Goal: Transaction & Acquisition: Purchase product/service

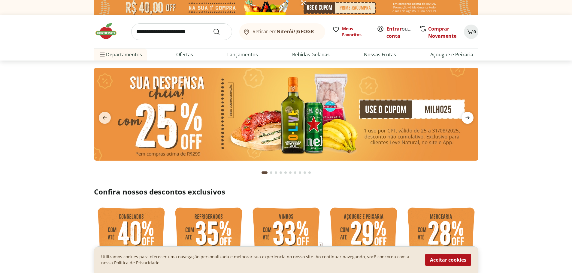
click at [463, 118] on span "next" at bounding box center [467, 118] width 12 height 12
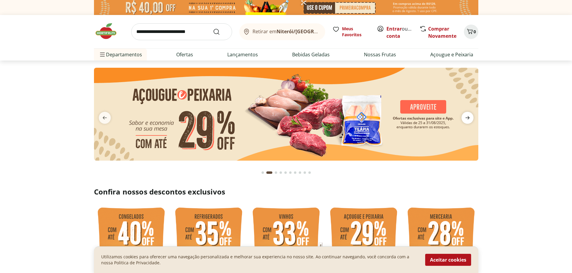
click at [462, 116] on span "next" at bounding box center [467, 118] width 12 height 12
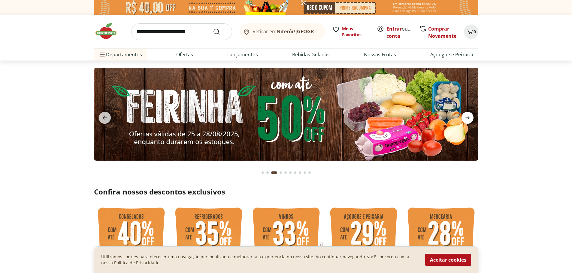
click at [462, 116] on span "next" at bounding box center [467, 118] width 12 height 12
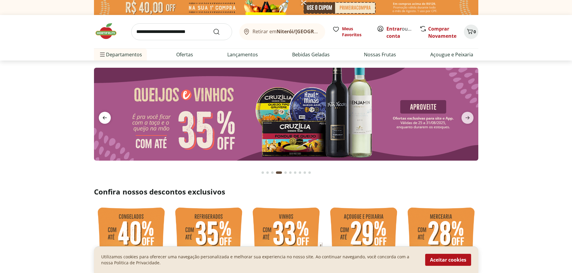
click at [103, 117] on icon "previous" at bounding box center [104, 117] width 7 height 7
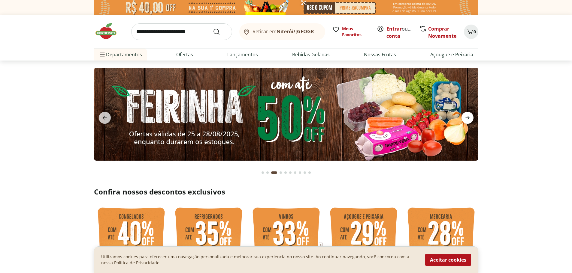
click at [472, 118] on span "next" at bounding box center [467, 118] width 12 height 12
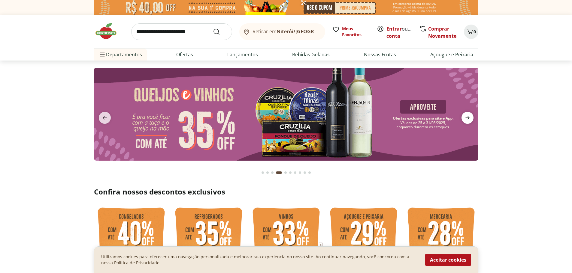
click at [472, 118] on span "next" at bounding box center [467, 118] width 12 height 12
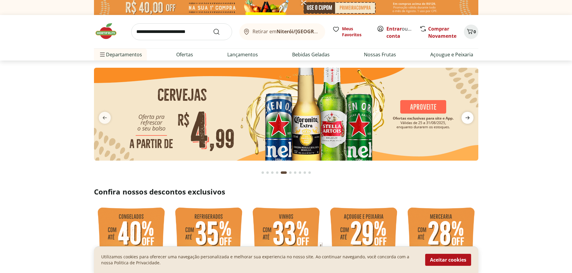
click at [472, 118] on span "next" at bounding box center [467, 118] width 12 height 12
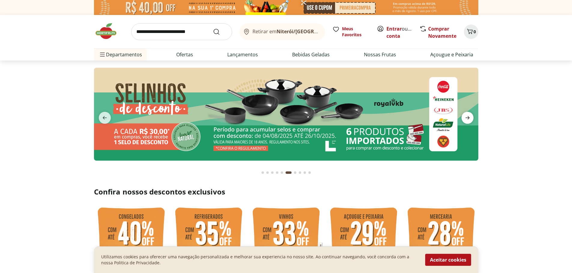
click at [469, 118] on icon "next" at bounding box center [467, 117] width 4 height 3
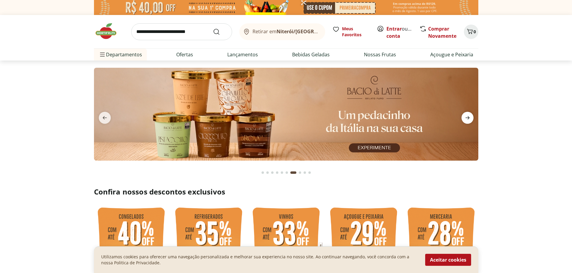
click at [469, 118] on icon "next" at bounding box center [467, 117] width 4 height 3
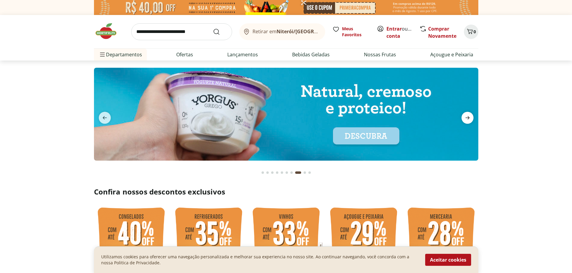
click at [469, 119] on icon "next" at bounding box center [467, 117] width 4 height 3
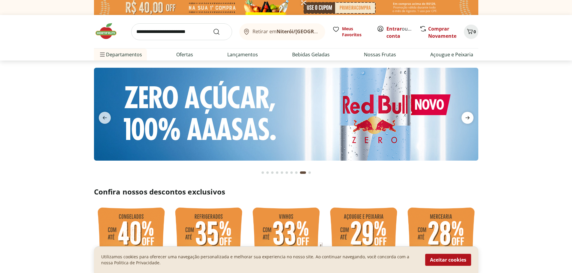
click at [462, 118] on span "next" at bounding box center [467, 118] width 12 height 12
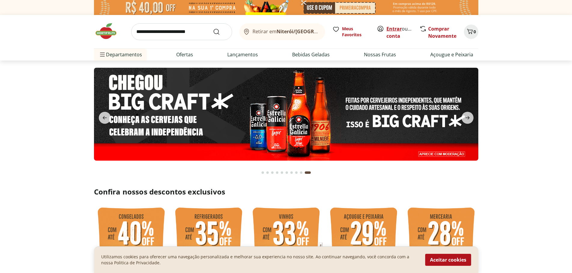
click at [389, 29] on link "Entrar" at bounding box center [393, 29] width 15 height 7
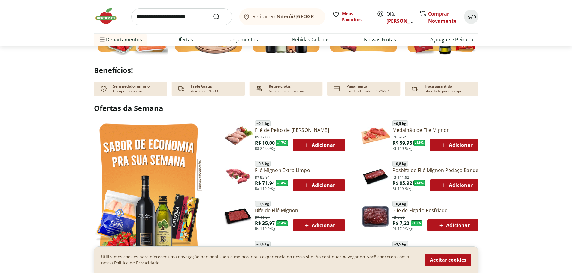
scroll to position [248, 0]
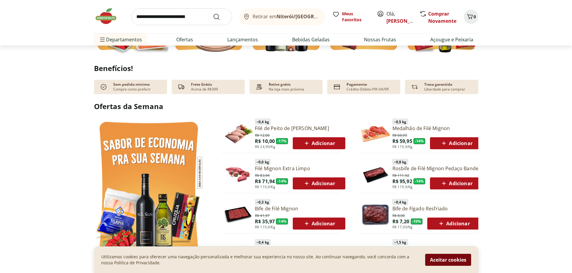
click at [448, 260] on button "Aceitar cookies" at bounding box center [448, 260] width 46 height 12
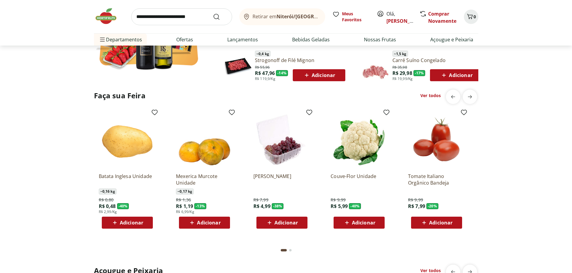
scroll to position [458, 0]
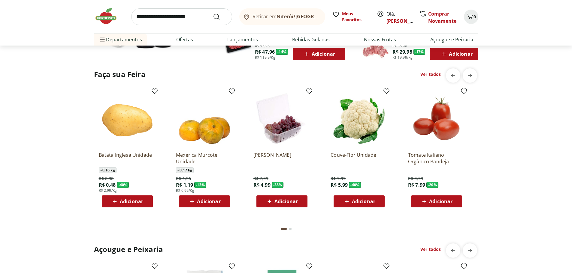
click at [145, 198] on div "Adicionar" at bounding box center [127, 201] width 41 height 11
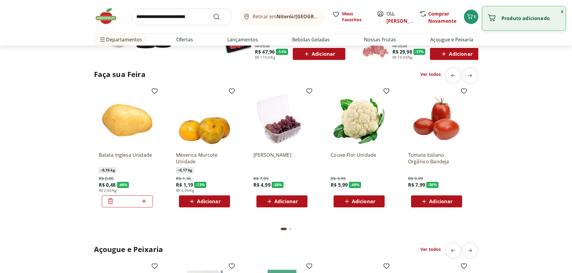
click at [143, 201] on icon at bounding box center [144, 201] width 8 height 7
click at [143, 201] on icon at bounding box center [144, 202] width 4 height 4
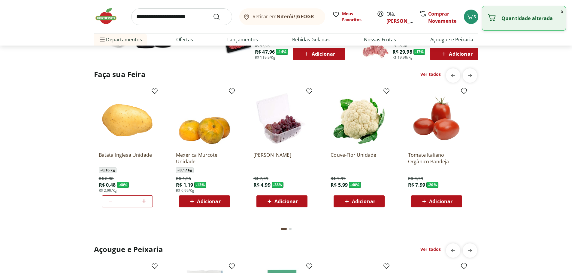
type input "*"
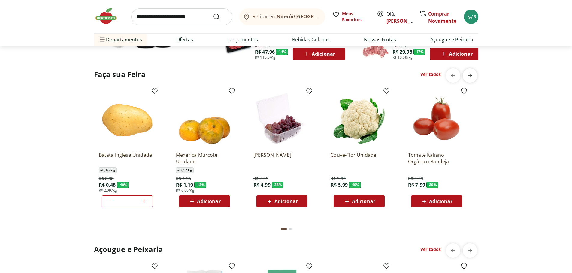
click at [471, 74] on icon "next" at bounding box center [469, 75] width 7 height 7
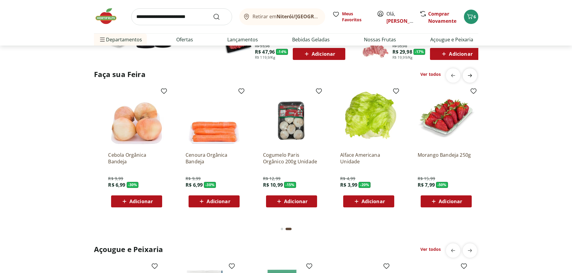
scroll to position [0, 386]
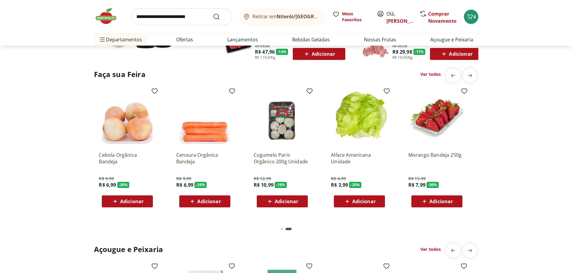
click at [379, 204] on div "Adicionar" at bounding box center [359, 201] width 41 height 11
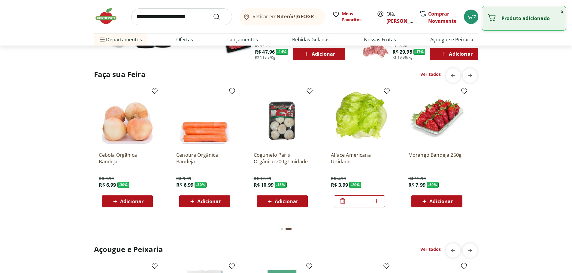
click at [448, 200] on span "Adicionar" at bounding box center [440, 201] width 23 height 5
click at [447, 200] on input "*" at bounding box center [436, 201] width 26 height 7
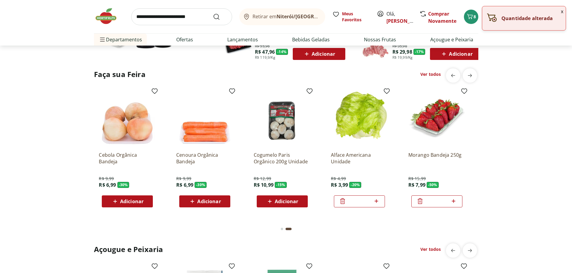
click at [452, 198] on icon at bounding box center [454, 201] width 8 height 7
type input "*"
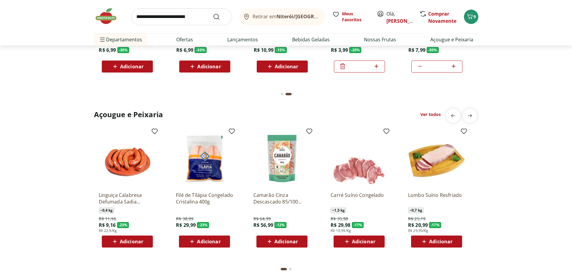
scroll to position [600, 0]
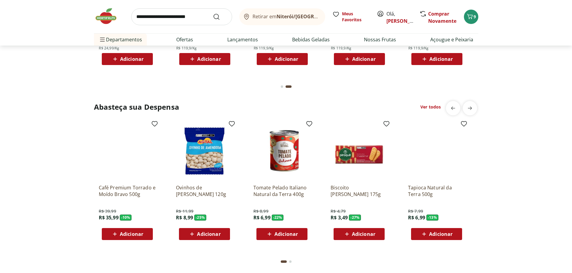
scroll to position [780, 0]
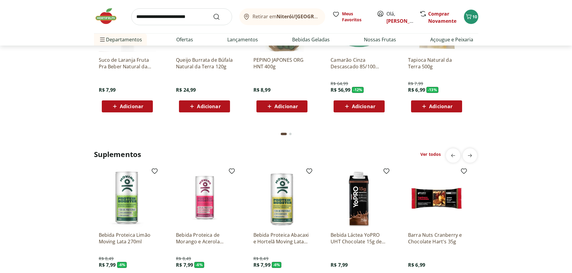
scroll to position [1125, 0]
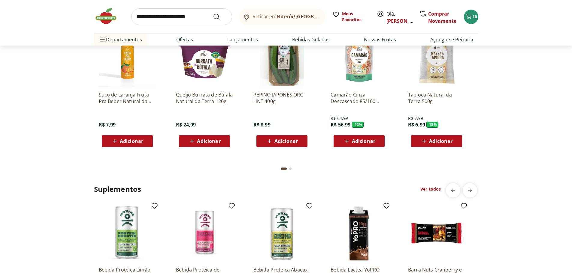
click at [185, 7] on div "Retirar em [GEOGRAPHIC_DATA]/RJ Meus Favoritos Olá, [PERSON_NAME] Novamente 10" at bounding box center [286, 16] width 384 height 33
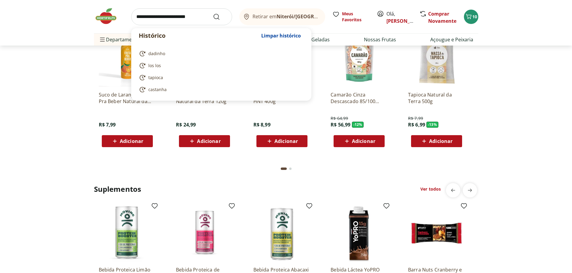
click at [188, 19] on input "search" at bounding box center [181, 16] width 101 height 17
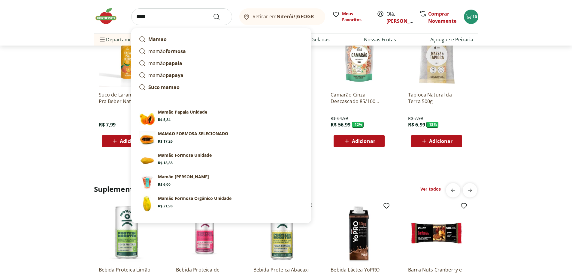
type input "*****"
click at [213, 13] on button "Submit Search" at bounding box center [220, 16] width 14 height 7
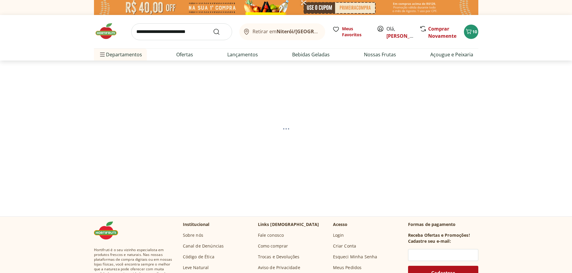
scroll to position [8, 0]
select select "**********"
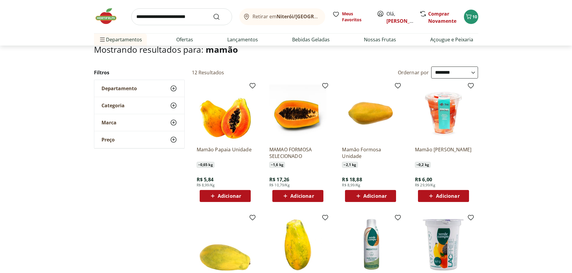
scroll to position [45, 0]
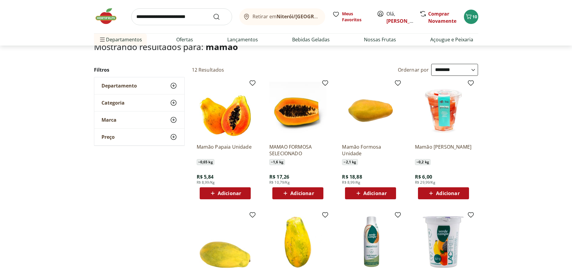
click at [247, 193] on button "Adicionar" at bounding box center [225, 194] width 51 height 12
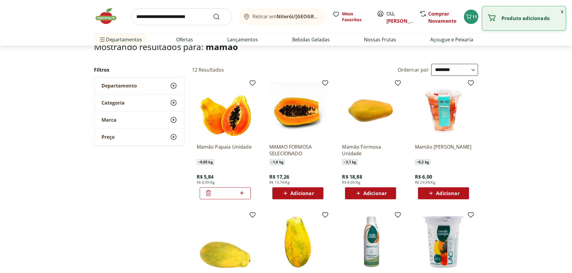
click at [247, 193] on div "*" at bounding box center [225, 194] width 51 height 12
drag, startPoint x: 244, startPoint y: 192, endPoint x: 236, endPoint y: 183, distance: 11.7
click at [243, 192] on icon at bounding box center [242, 193] width 8 height 7
type input "*"
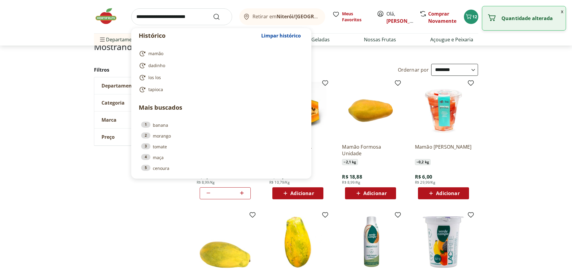
click at [174, 18] on input "search" at bounding box center [181, 16] width 101 height 17
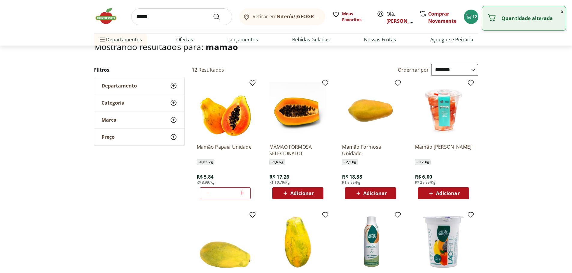
click button "Submit Search" at bounding box center [220, 16] width 14 height 7
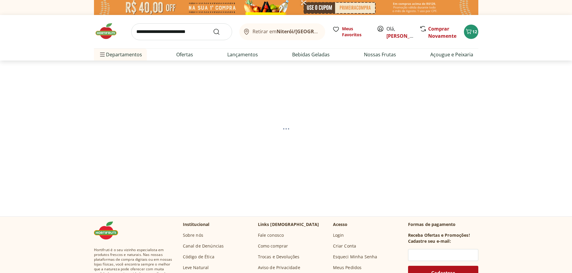
select select "**********"
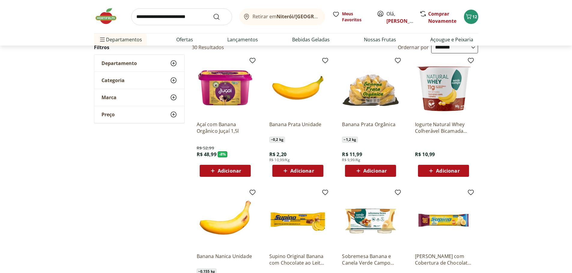
scroll to position [83, 0]
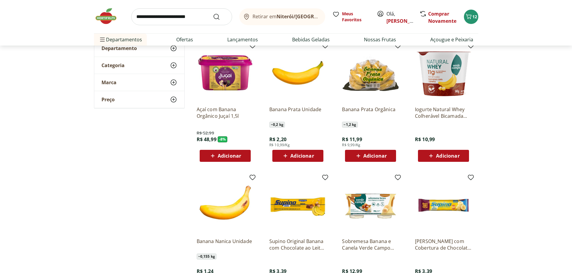
click at [318, 163] on div "Banana Prata Unidade ~ 0,2 kg R$ 2,20 R$ 10,99/Kg Adicionar" at bounding box center [297, 103] width 67 height 127
click at [317, 154] on div "Adicionar" at bounding box center [297, 156] width 41 height 11
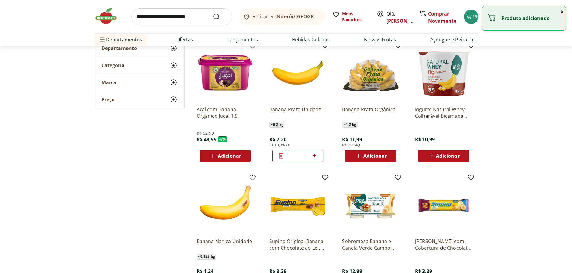
click at [317, 154] on icon at bounding box center [315, 155] width 8 height 7
click at [316, 154] on icon at bounding box center [315, 155] width 8 height 7
click at [314, 155] on icon at bounding box center [315, 156] width 4 height 4
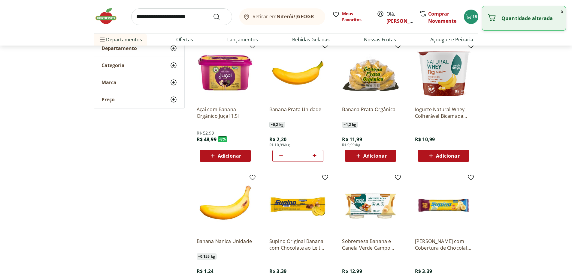
click at [314, 155] on icon at bounding box center [315, 156] width 4 height 4
drag, startPoint x: 314, startPoint y: 155, endPoint x: 307, endPoint y: 155, distance: 7.2
click at [314, 156] on icon at bounding box center [315, 156] width 4 height 4
click at [314, 155] on icon at bounding box center [315, 155] width 8 height 7
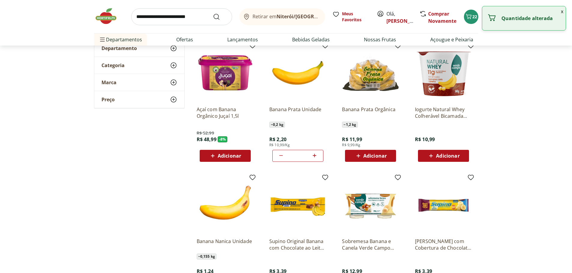
click at [314, 154] on icon at bounding box center [315, 155] width 8 height 7
type input "**"
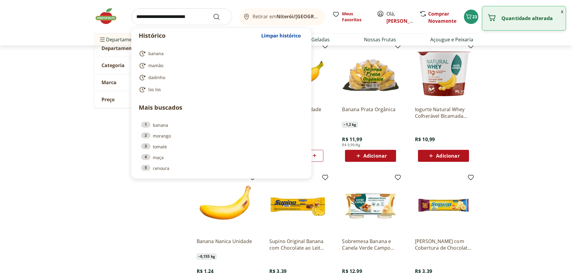
click at [193, 12] on input "search" at bounding box center [181, 16] width 101 height 17
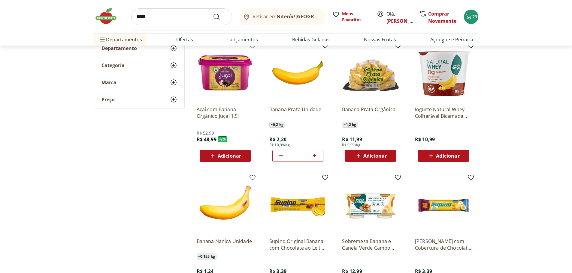
click button "Submit Search" at bounding box center [220, 16] width 14 height 7
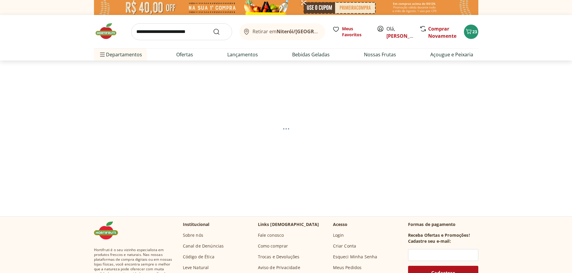
select select "**********"
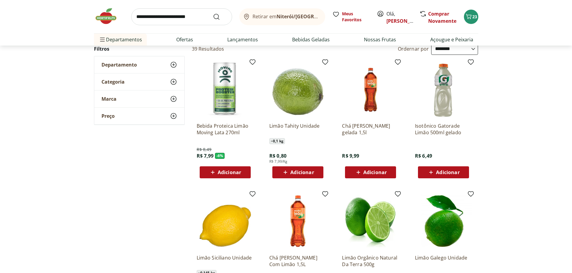
scroll to position [68, 0]
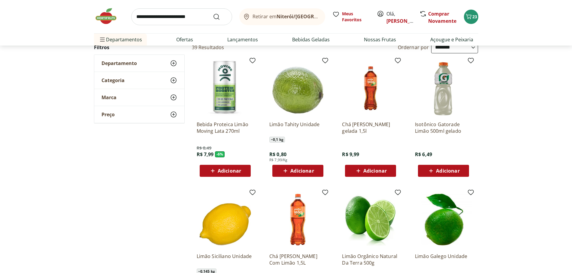
click at [306, 173] on span "Adicionar" at bounding box center [301, 171] width 23 height 5
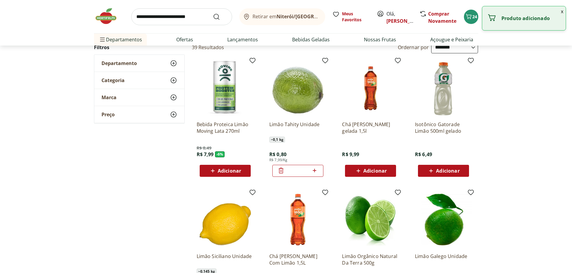
click at [316, 170] on icon at bounding box center [315, 171] width 4 height 4
click at [316, 170] on icon at bounding box center [315, 170] width 8 height 7
type input "*"
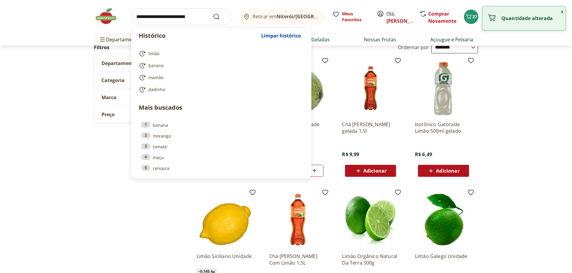
drag, startPoint x: 150, startPoint y: 20, endPoint x: 149, endPoint y: 17, distance: 3.8
click at [150, 19] on input "search" at bounding box center [181, 16] width 101 height 17
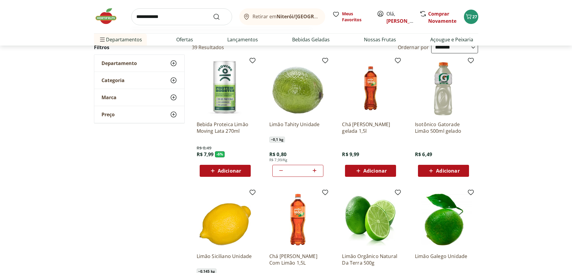
type input "**********"
click at [213, 13] on button "Submit Search" at bounding box center [220, 16] width 14 height 7
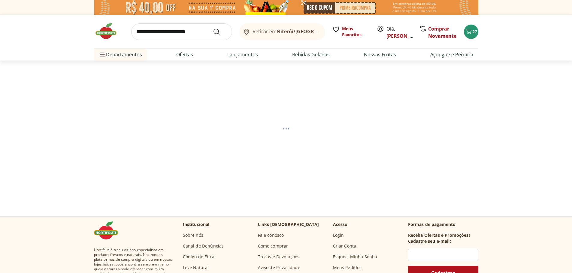
select select "**********"
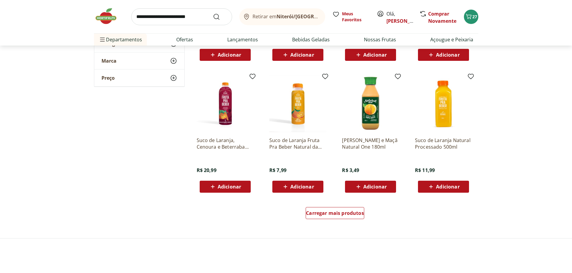
scroll to position [345, 0]
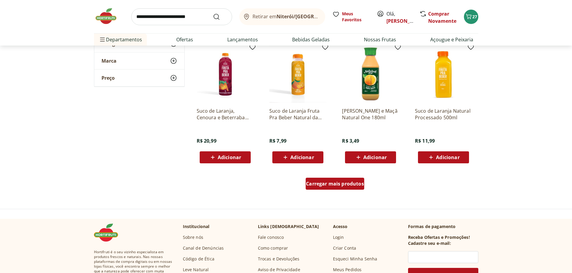
click at [324, 182] on span "Carregar mais produtos" at bounding box center [335, 184] width 58 height 5
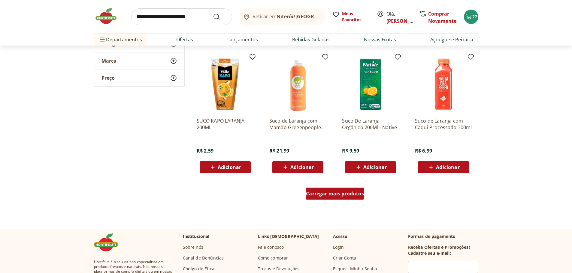
scroll to position [728, 0]
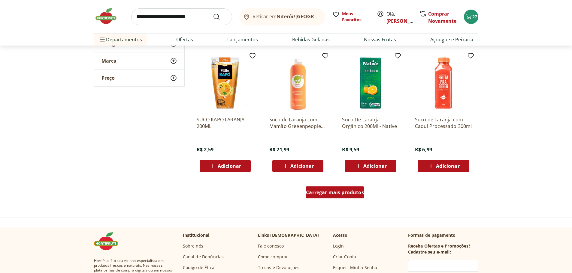
click at [319, 198] on div "Carregar mais produtos" at bounding box center [335, 193] width 59 height 12
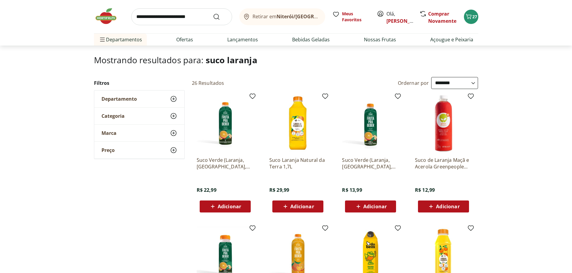
scroll to position [30, 0]
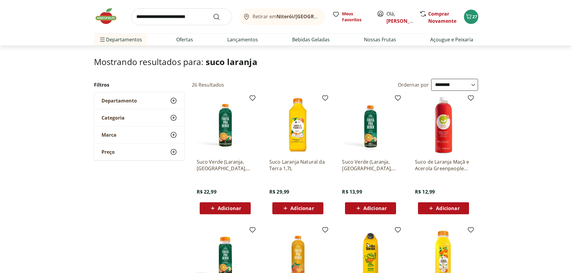
click at [315, 205] on div "Adicionar" at bounding box center [297, 208] width 41 height 11
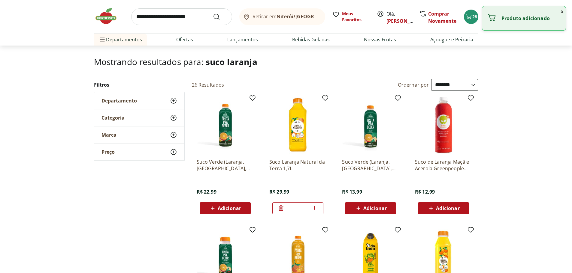
click at [315, 207] on icon at bounding box center [315, 208] width 8 height 7
type input "*"
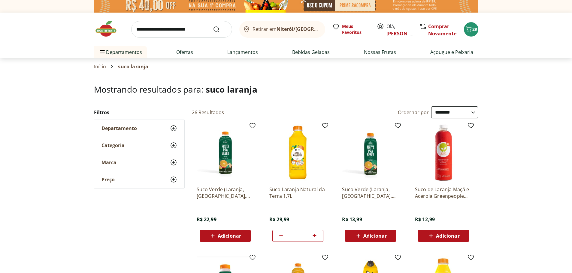
scroll to position [0, 0]
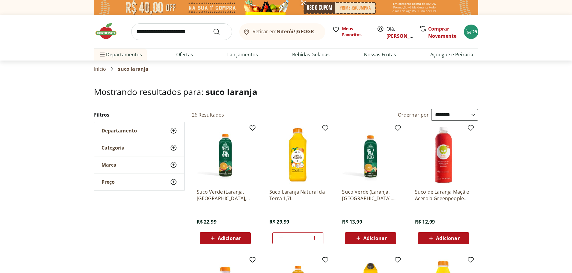
click at [186, 37] on input "search" at bounding box center [181, 31] width 101 height 17
click button "Submit Search" at bounding box center [220, 31] width 14 height 7
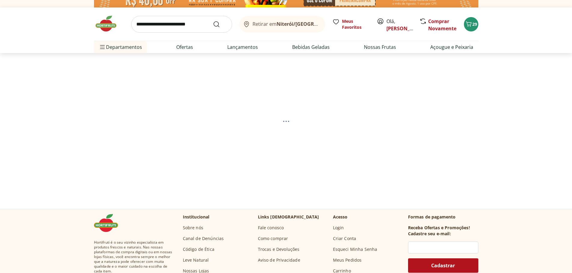
select select "**********"
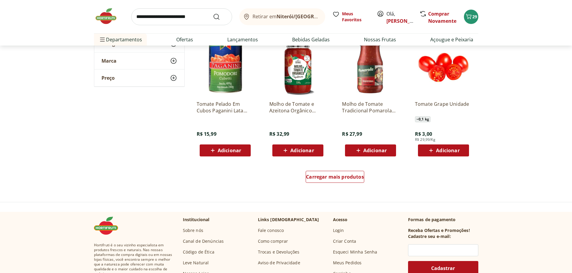
scroll to position [1140, 0]
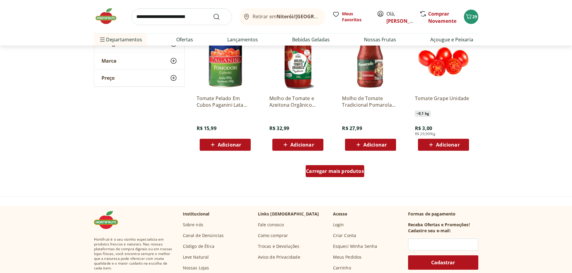
click at [341, 169] on span "Carregar mais produtos" at bounding box center [335, 171] width 58 height 5
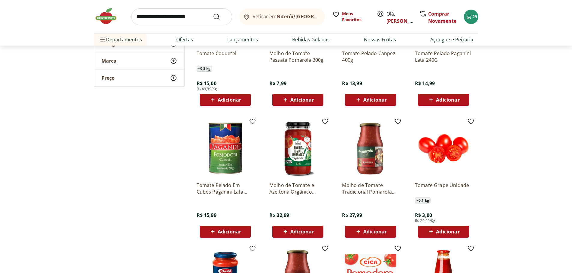
scroll to position [1065, 0]
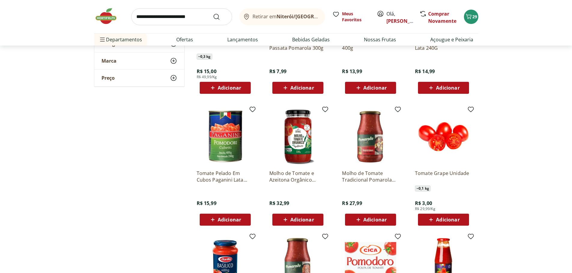
click at [463, 219] on div "Adicionar" at bounding box center [443, 220] width 41 height 11
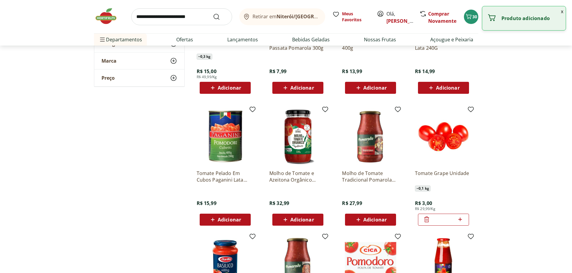
click at [463, 219] on icon at bounding box center [460, 219] width 8 height 7
click at [461, 219] on icon at bounding box center [460, 219] width 8 height 7
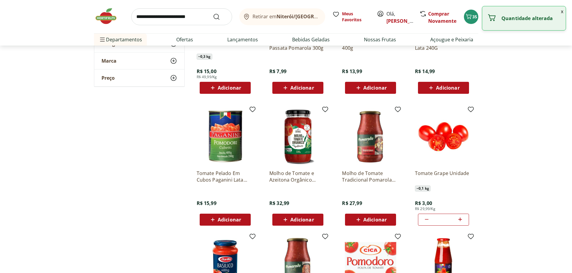
click at [461, 219] on icon at bounding box center [460, 219] width 8 height 7
click at [460, 219] on icon at bounding box center [460, 219] width 8 height 7
click at [460, 219] on icon at bounding box center [460, 220] width 4 height 4
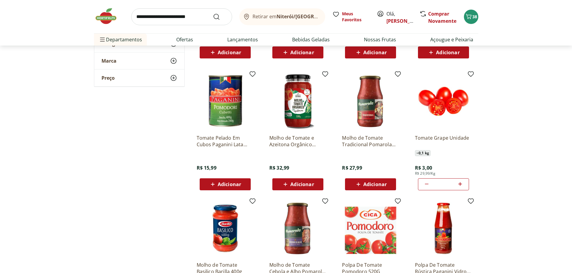
scroll to position [1103, 0]
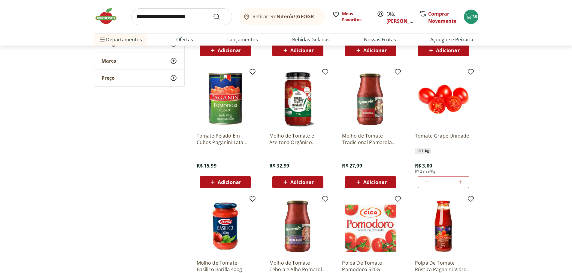
click at [460, 183] on icon at bounding box center [460, 182] width 8 height 7
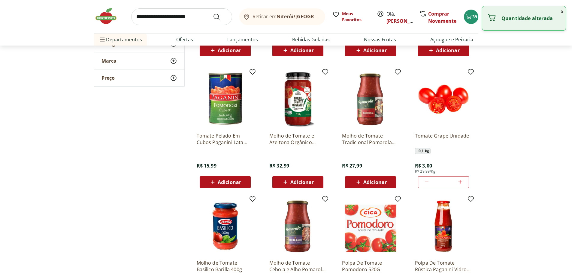
click at [460, 183] on icon at bounding box center [460, 182] width 8 height 7
click at [461, 183] on icon at bounding box center [460, 182] width 8 height 7
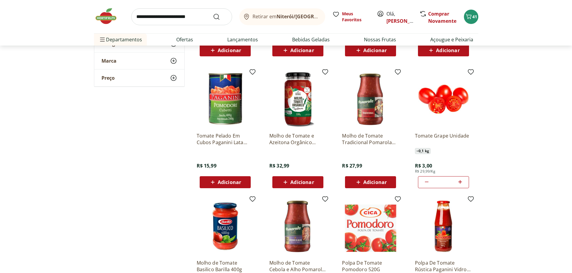
click at [425, 180] on icon at bounding box center [426, 182] width 7 height 7
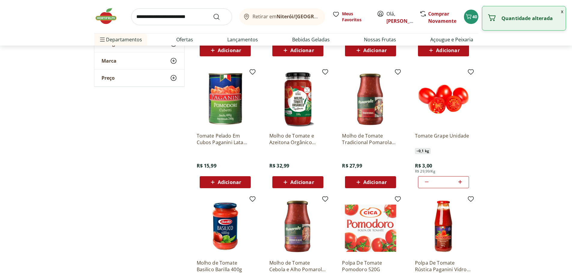
click at [425, 180] on icon at bounding box center [426, 182] width 7 height 7
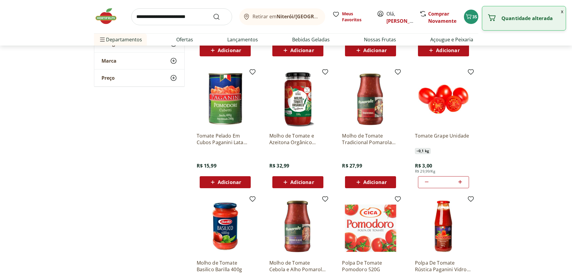
click at [425, 180] on icon at bounding box center [426, 182] width 7 height 7
click at [425, 181] on icon at bounding box center [426, 182] width 7 height 7
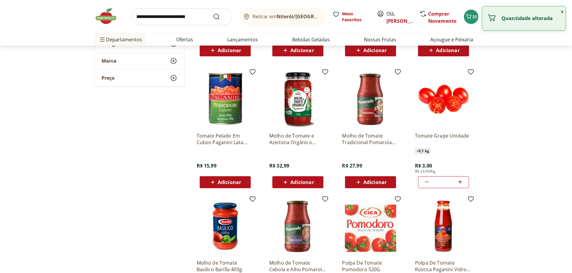
type input "*"
click at [425, 181] on icon at bounding box center [426, 182] width 7 height 7
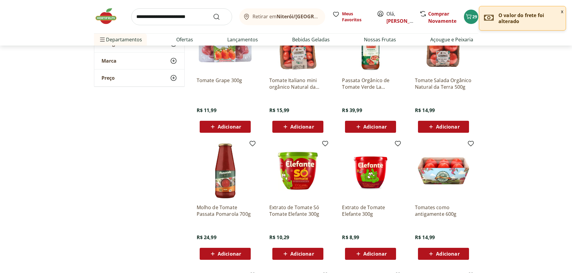
scroll to position [765, 0]
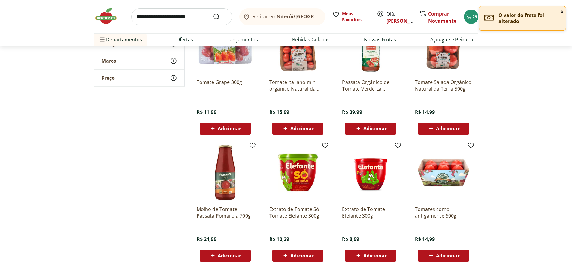
click at [222, 127] on span "Adicionar" at bounding box center [229, 128] width 23 height 5
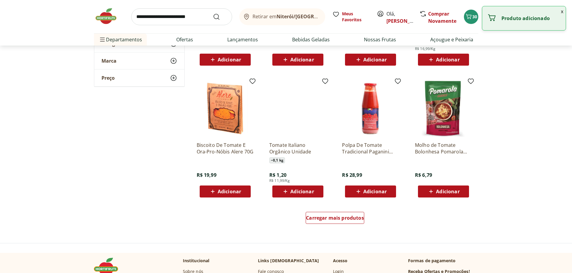
scroll to position [1523, 0]
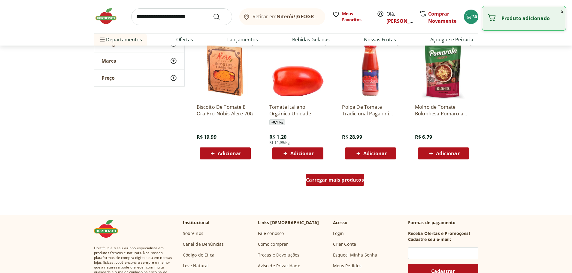
click at [351, 179] on span "Carregar mais produtos" at bounding box center [335, 180] width 58 height 5
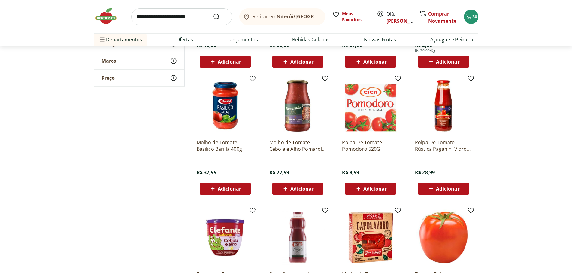
scroll to position [1223, 0]
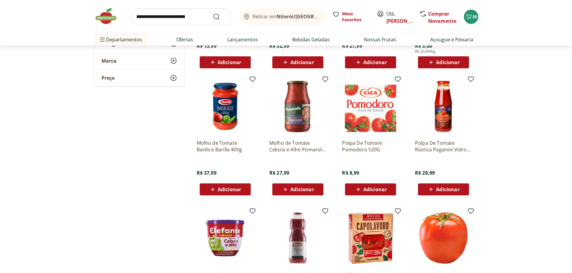
click at [166, 22] on input "search" at bounding box center [181, 16] width 101 height 17
type input "******"
click at [213, 13] on button "Submit Search" at bounding box center [220, 16] width 14 height 7
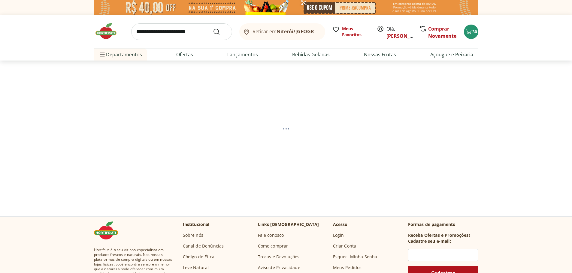
select select "**********"
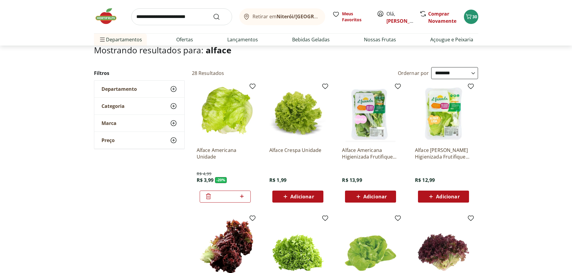
scroll to position [45, 0]
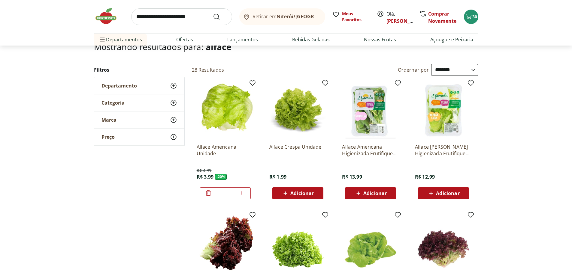
click at [306, 191] on span "Adicionar" at bounding box center [301, 193] width 23 height 5
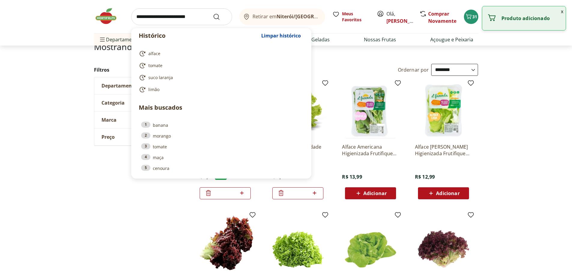
click at [157, 14] on input "search" at bounding box center [181, 16] width 101 height 17
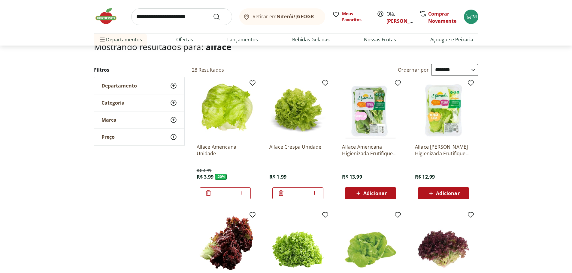
click at [209, 194] on icon at bounding box center [208, 193] width 7 height 7
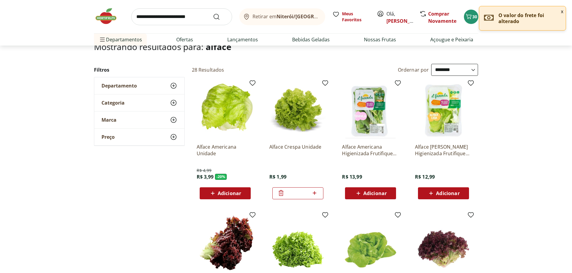
click at [143, 14] on input "search" at bounding box center [181, 16] width 101 height 17
type input "*****"
click at [213, 13] on button "Submit Search" at bounding box center [220, 16] width 14 height 7
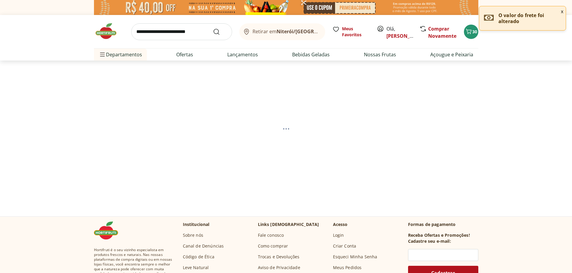
select select "**********"
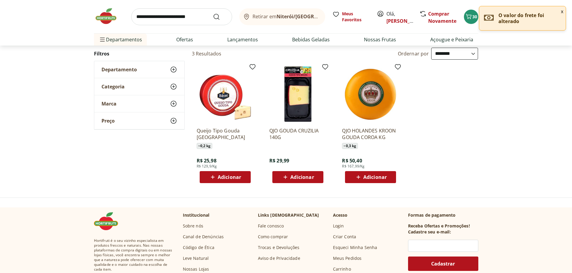
scroll to position [45, 0]
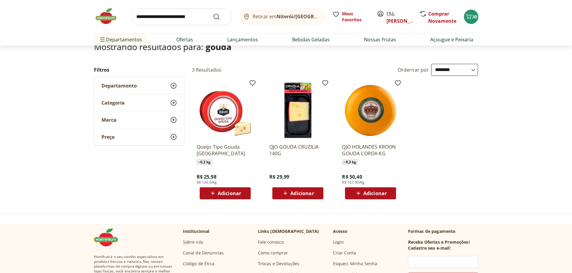
click at [386, 193] on span "Adicionar" at bounding box center [374, 193] width 23 height 5
click at [144, 18] on input "search" at bounding box center [181, 16] width 101 height 17
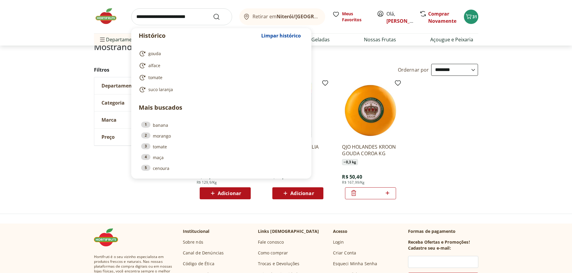
click at [437, 106] on ul "Queijo Tipo Gouda Basel ~ 0,2 kg R$ 25,98 R$ 129,9/Kg Adicionar QJO GOUDA CRUZI…" at bounding box center [335, 140] width 286 height 127
click at [160, 22] on input "search" at bounding box center [181, 16] width 101 height 17
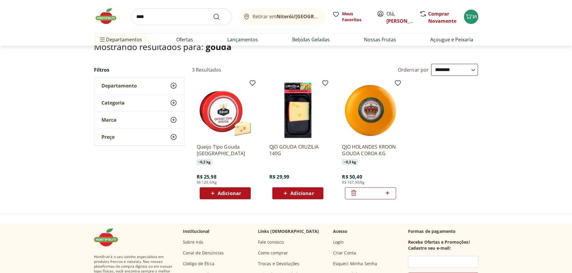
type input "****"
click at [213, 13] on button "Submit Search" at bounding box center [220, 16] width 14 height 7
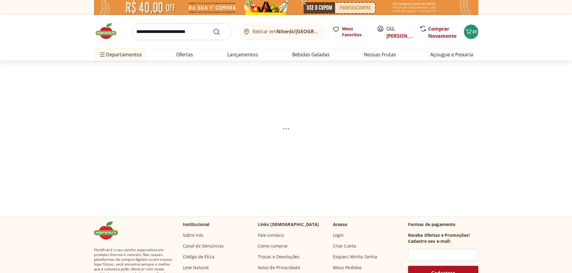
select select "**********"
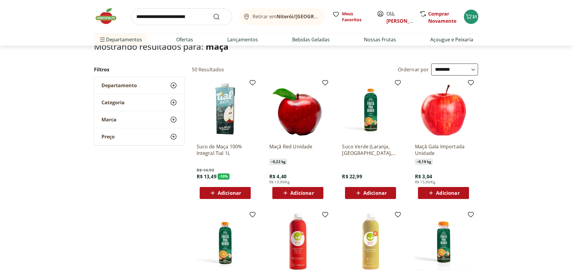
scroll to position [45, 0]
click at [465, 194] on button "Adicionar" at bounding box center [443, 194] width 51 height 12
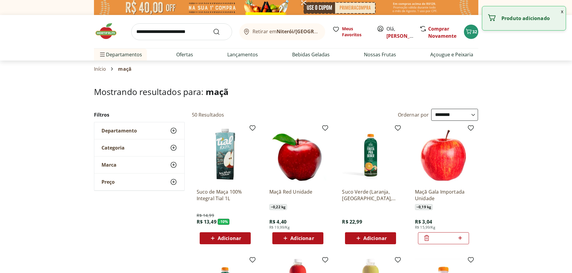
select select "**********"
click at [465, 233] on div "*" at bounding box center [443, 239] width 51 height 12
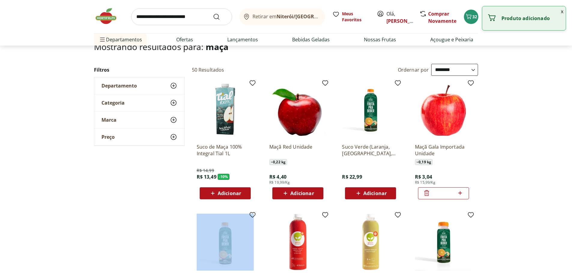
click at [459, 194] on icon at bounding box center [460, 193] width 8 height 7
click at [460, 192] on icon at bounding box center [460, 193] width 8 height 7
type input "*"
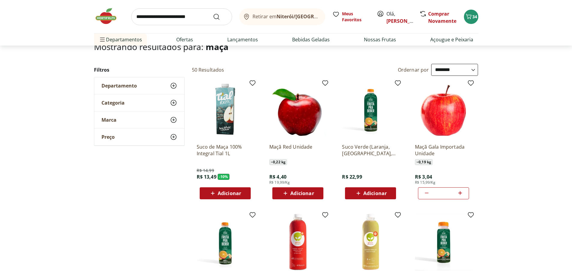
click at [173, 20] on input "search" at bounding box center [181, 16] width 101 height 17
click button "Submit Search" at bounding box center [220, 16] width 14 height 7
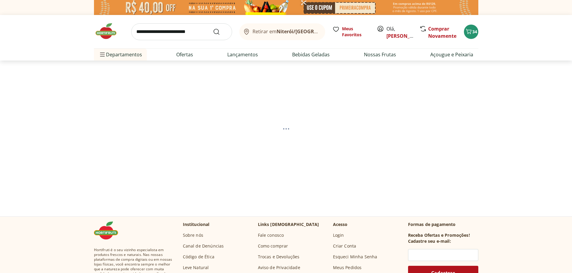
select select "**********"
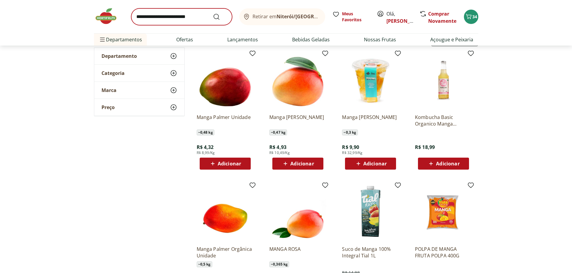
scroll to position [83, 0]
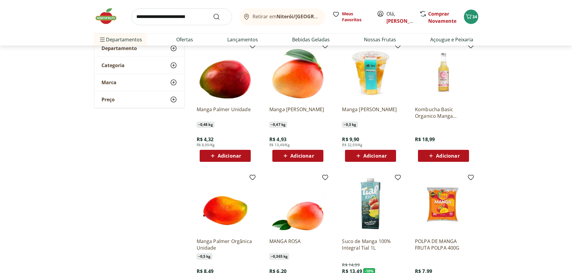
click at [241, 158] on div "Adicionar" at bounding box center [224, 156] width 41 height 11
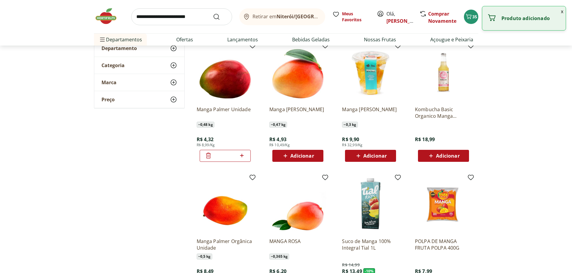
click at [240, 157] on icon at bounding box center [242, 155] width 8 height 7
type input "*"
click at [141, 18] on input "search" at bounding box center [181, 16] width 101 height 17
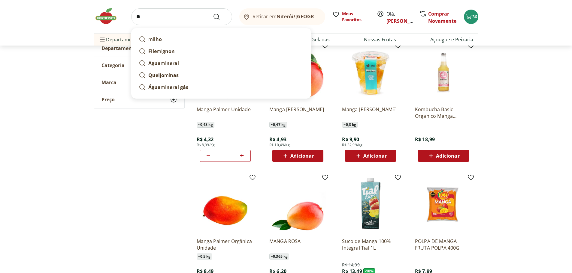
type input "*"
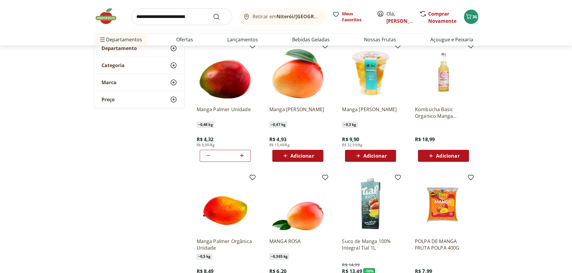
type input "*********"
click at [213, 13] on button "Submit Search" at bounding box center [220, 16] width 14 height 7
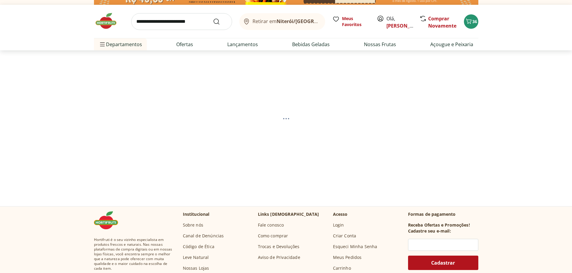
scroll to position [14, 0]
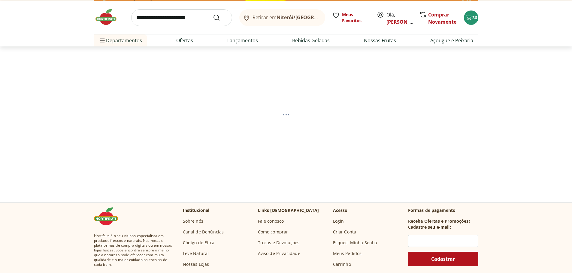
select select "**********"
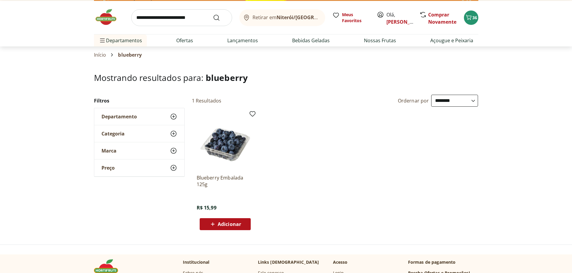
drag, startPoint x: 251, startPoint y: 224, endPoint x: 241, endPoint y: 229, distance: 11.3
click at [251, 225] on div "Blueberry Embalada 125g R$ 15,99 Adicionar" at bounding box center [225, 200] width 57 height 61
click at [239, 230] on div "Adicionar" at bounding box center [224, 224] width 41 height 11
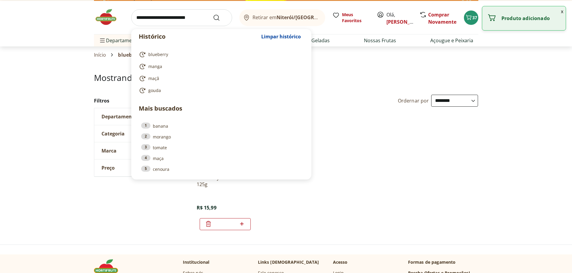
click at [160, 18] on input "search" at bounding box center [181, 17] width 101 height 17
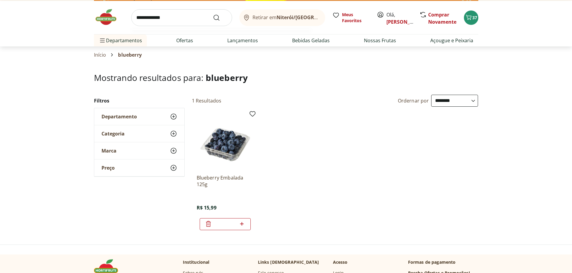
type input "**********"
click at [213, 14] on button "Submit Search" at bounding box center [220, 17] width 14 height 7
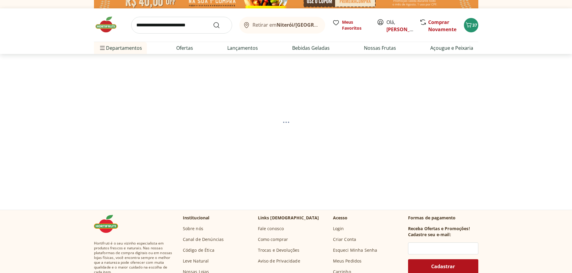
scroll to position [15, 0]
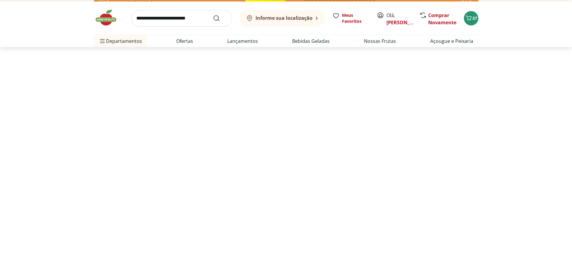
select select "**********"
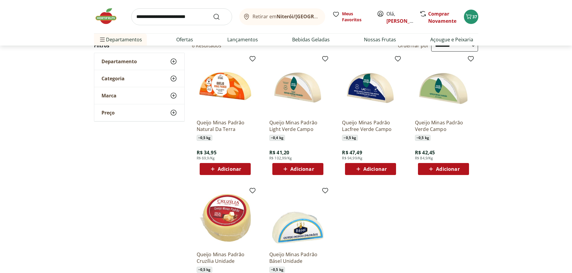
scroll to position [45, 0]
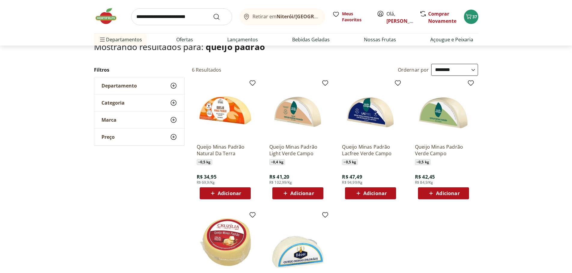
click at [239, 193] on span "Adicionar" at bounding box center [229, 193] width 23 height 5
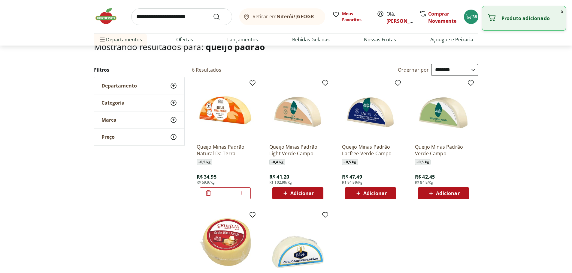
click at [167, 17] on input "search" at bounding box center [181, 16] width 101 height 17
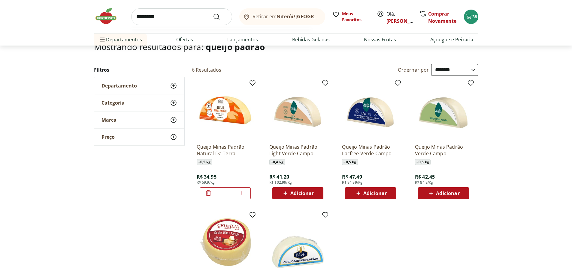
type input "**********"
click at [213, 13] on button "Submit Search" at bounding box center [220, 16] width 14 height 7
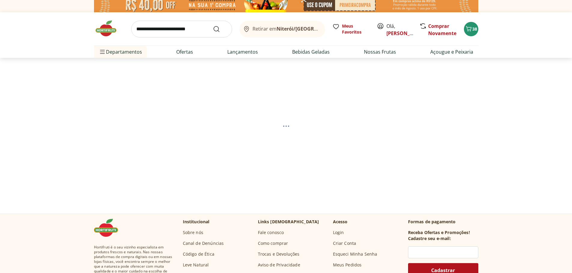
scroll to position [8, 0]
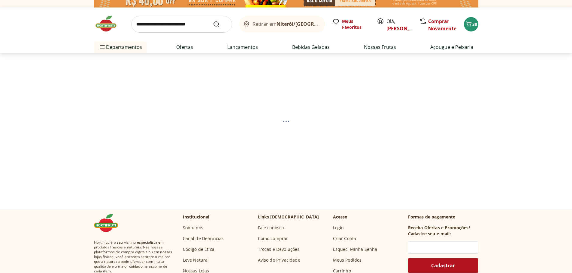
select select "**********"
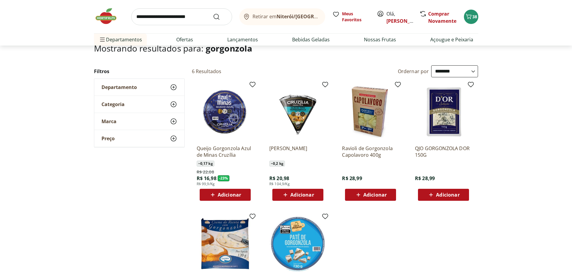
scroll to position [45, 0]
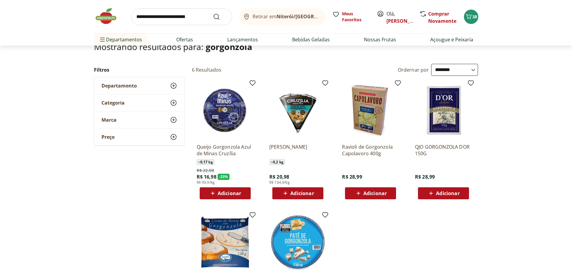
click at [229, 194] on span "Adicionar" at bounding box center [229, 193] width 23 height 5
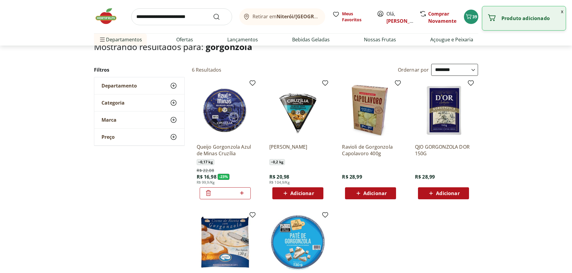
click at [177, 17] on input "search" at bounding box center [181, 16] width 101 height 17
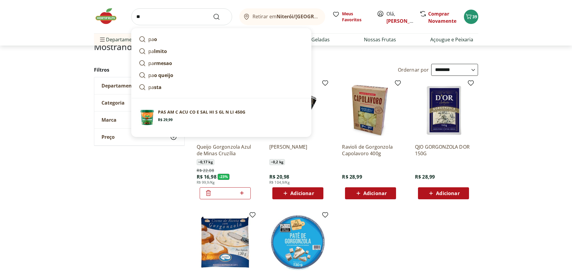
type input "*"
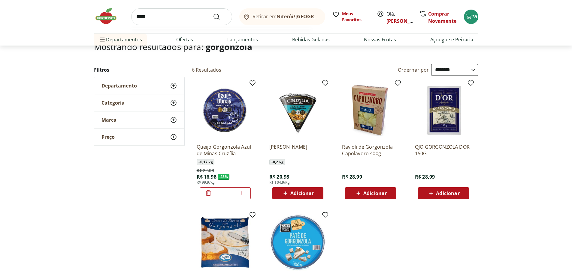
type input "*****"
click at [213, 13] on button "Submit Search" at bounding box center [220, 16] width 14 height 7
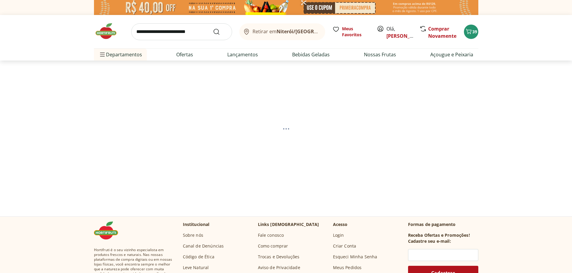
select select "**********"
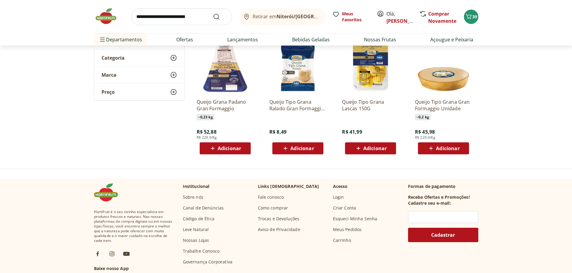
scroll to position [75, 0]
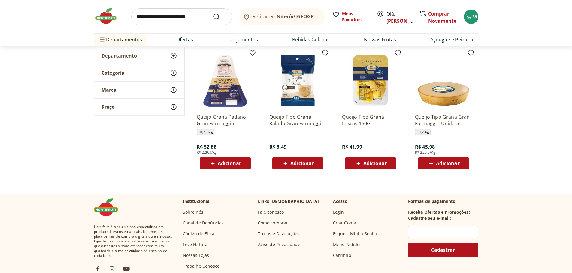
click at [163, 19] on input "search" at bounding box center [181, 16] width 101 height 17
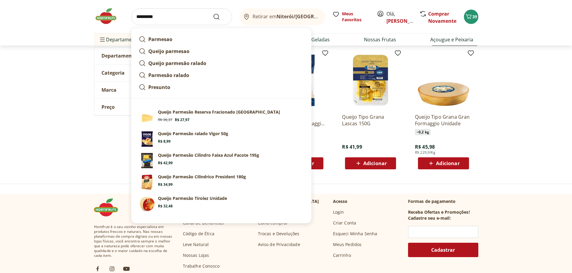
type input "*********"
click at [213, 13] on button "Submit Search" at bounding box center [220, 16] width 14 height 7
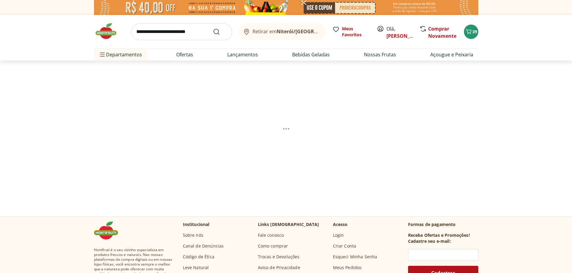
select select "**********"
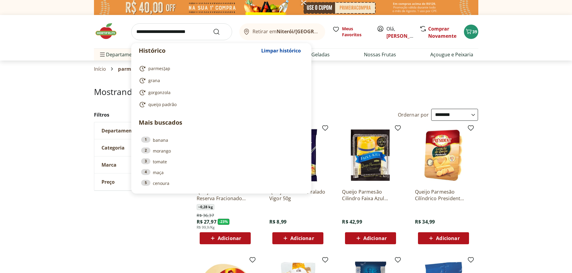
click at [175, 27] on input "search" at bounding box center [181, 31] width 101 height 17
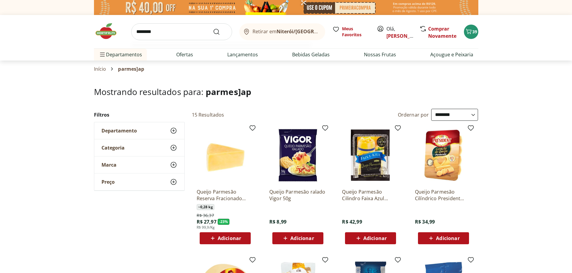
type input "********"
click at [213, 28] on button "Submit Search" at bounding box center [220, 31] width 14 height 7
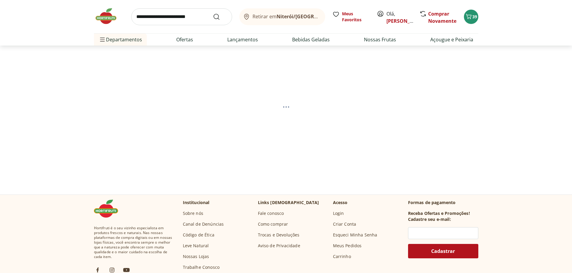
select select "**********"
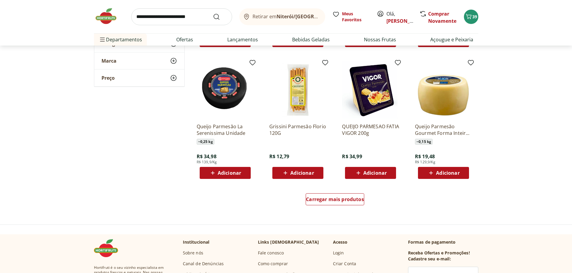
scroll to position [375, 0]
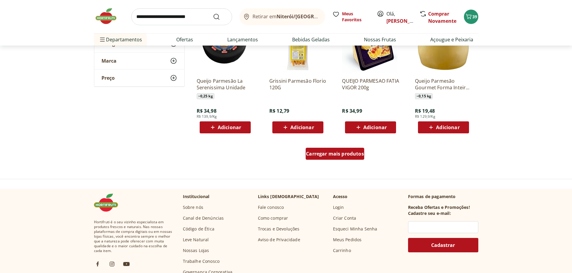
click at [321, 155] on span "Carregar mais produtos" at bounding box center [335, 154] width 58 height 5
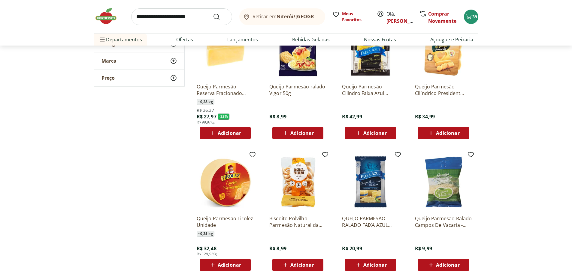
scroll to position [98, 0]
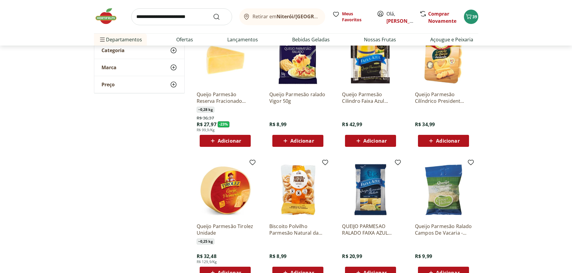
click at [360, 217] on img at bounding box center [370, 189] width 57 height 57
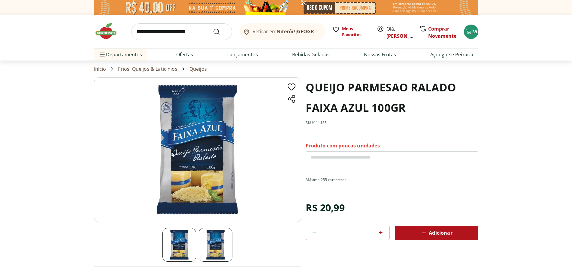
select select "**********"
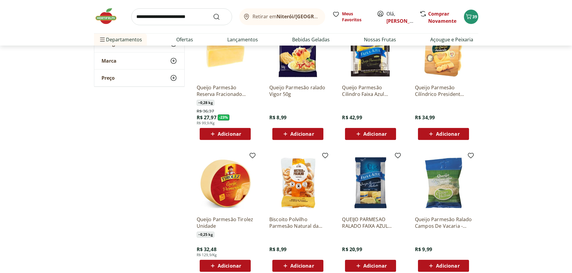
scroll to position [165, 0]
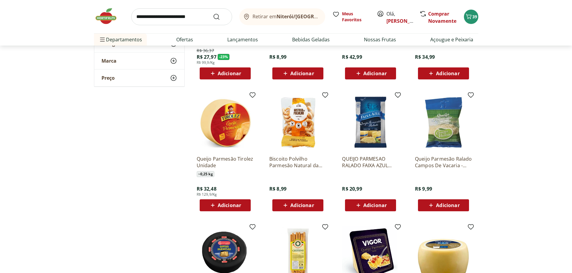
click at [386, 207] on span "Adicionar" at bounding box center [374, 205] width 23 height 5
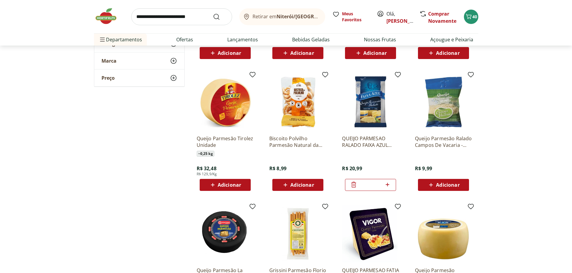
scroll to position [188, 0]
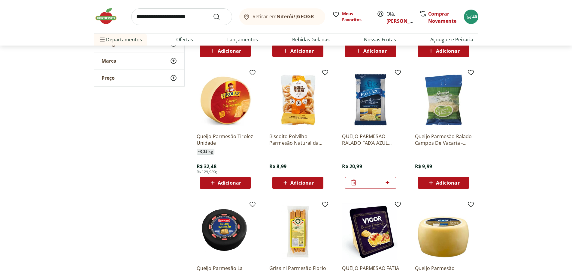
click at [386, 183] on icon at bounding box center [388, 182] width 8 height 7
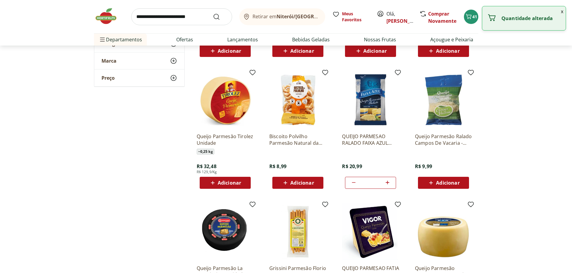
click at [386, 184] on icon at bounding box center [388, 182] width 8 height 7
type input "*"
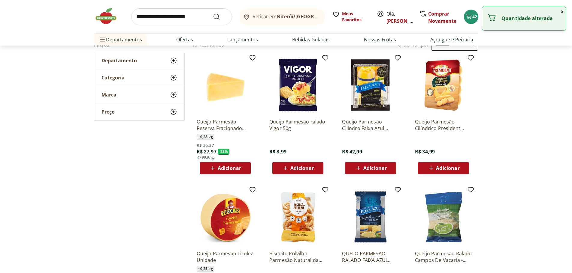
scroll to position [53, 0]
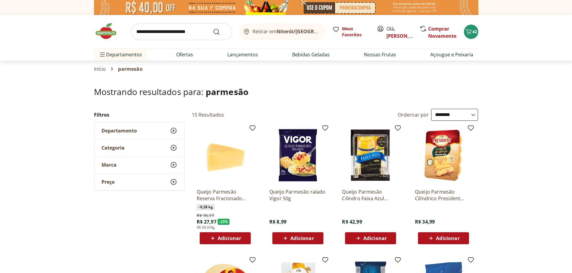
select select "**********"
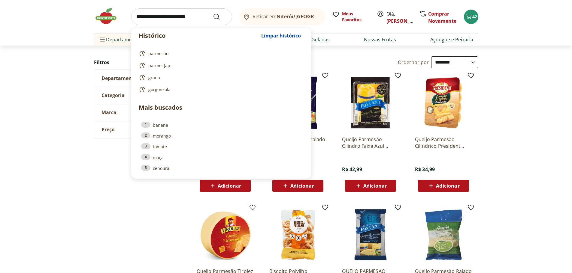
click at [192, 20] on input "search" at bounding box center [181, 16] width 101 height 17
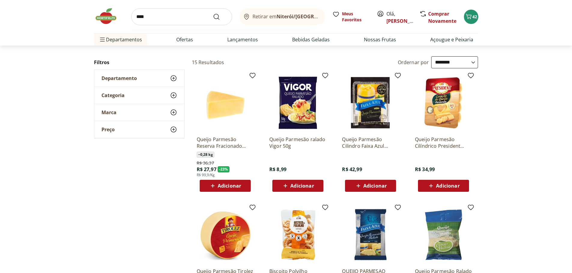
type input "****"
click at [213, 13] on button "Submit Search" at bounding box center [220, 16] width 14 height 7
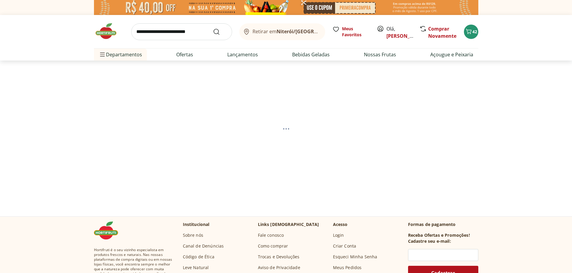
select select "**********"
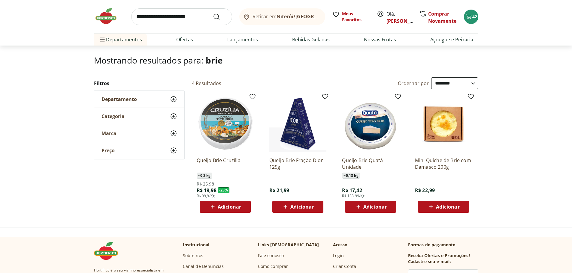
scroll to position [38, 0]
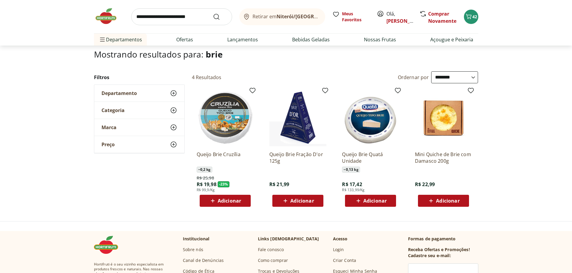
click at [242, 200] on div "Adicionar" at bounding box center [224, 201] width 41 height 11
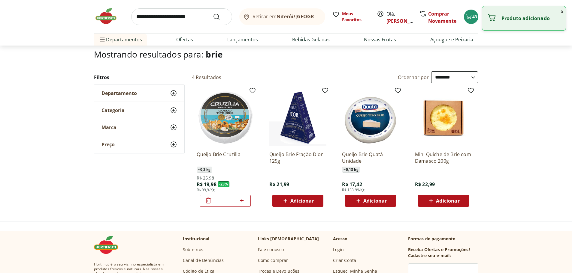
click at [197, 11] on input "search" at bounding box center [181, 16] width 101 height 17
click button "Submit Search" at bounding box center [220, 16] width 14 height 7
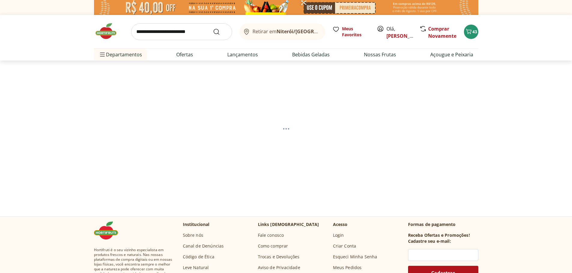
select select "**********"
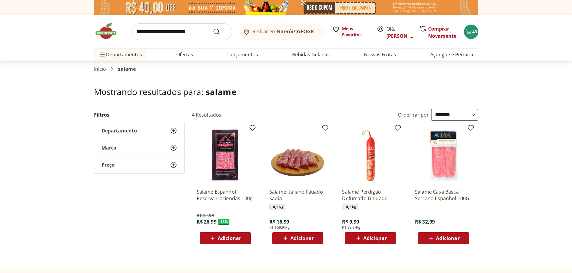
click at [229, 239] on span "Adicionar" at bounding box center [229, 238] width 23 height 5
click at [153, 32] on input "search" at bounding box center [181, 31] width 101 height 17
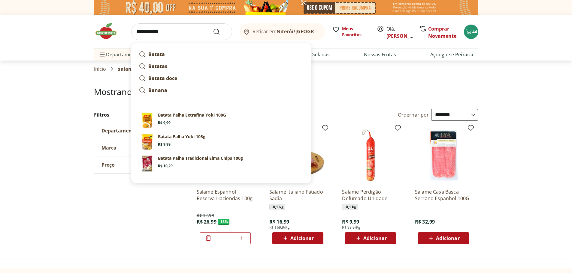
type input "**********"
click at [213, 28] on button "Submit Search" at bounding box center [220, 31] width 14 height 7
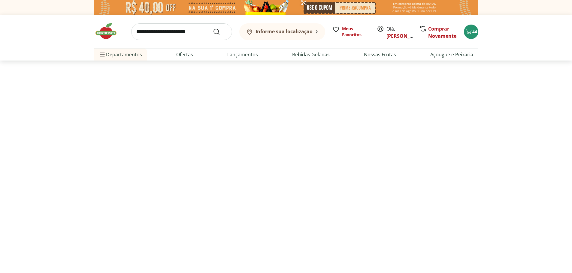
select select "**********"
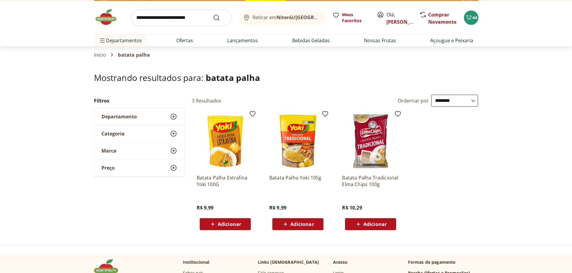
scroll to position [23, 0]
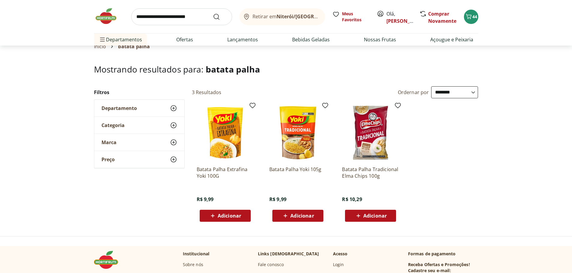
click at [390, 213] on div "Adicionar" at bounding box center [370, 216] width 41 height 11
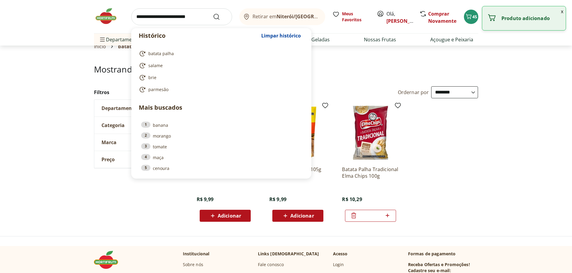
drag, startPoint x: 183, startPoint y: 21, endPoint x: 180, endPoint y: 20, distance: 3.2
click at [183, 21] on input "search" at bounding box center [181, 16] width 101 height 17
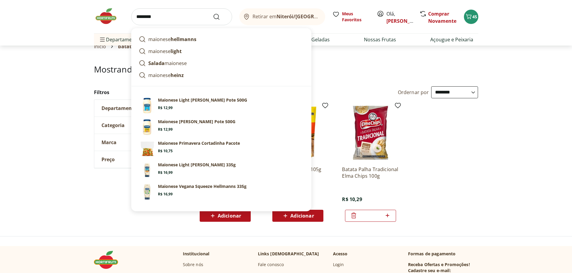
type input "********"
click at [213, 13] on button "Submit Search" at bounding box center [220, 16] width 14 height 7
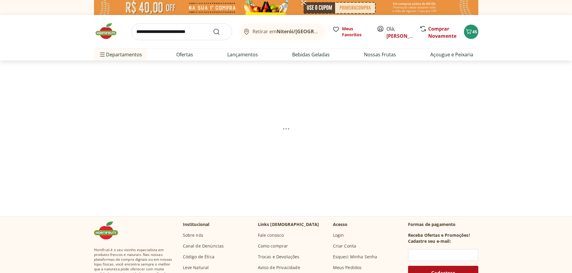
select select "**********"
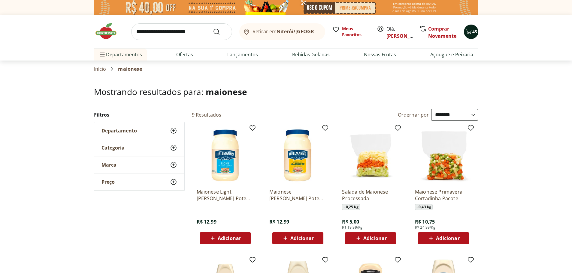
click at [470, 33] on icon "Carrinho" at bounding box center [468, 31] width 7 height 7
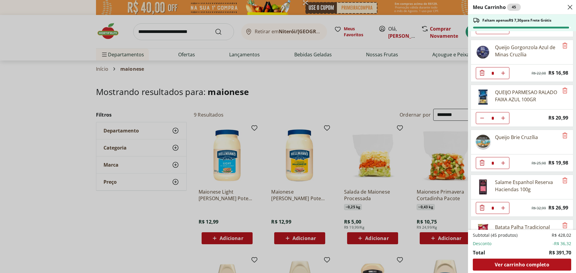
scroll to position [659, 0]
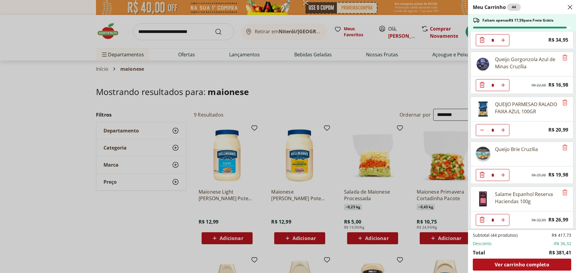
scroll to position [614, 0]
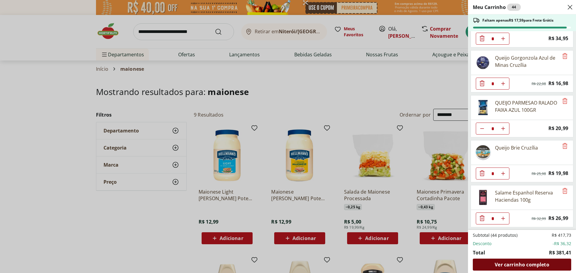
click at [523, 261] on div "Ver carrinho completo" at bounding box center [522, 265] width 98 height 12
